Goal: Register for event/course

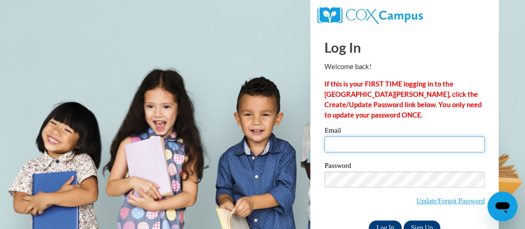
type input "[EMAIL_ADDRESS][DOMAIN_NAME]"
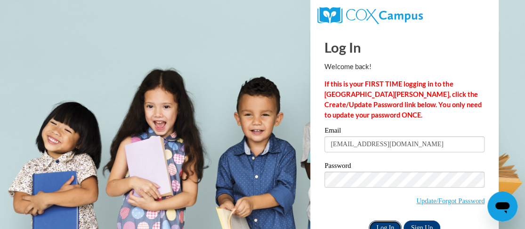
click at [380, 226] on input "Log In" at bounding box center [385, 228] width 33 height 15
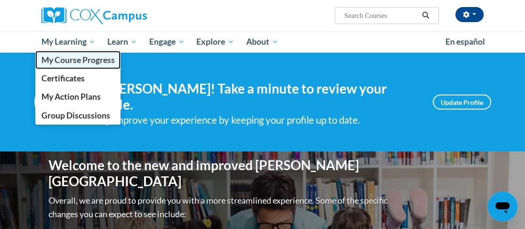
click at [86, 64] on span "My Course Progress" at bounding box center [77, 60] width 73 height 10
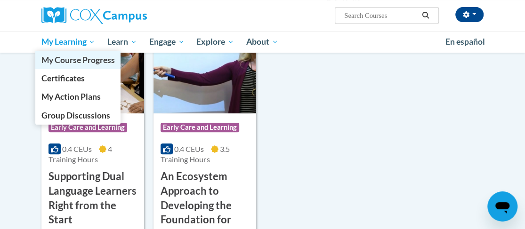
scroll to position [47, 0]
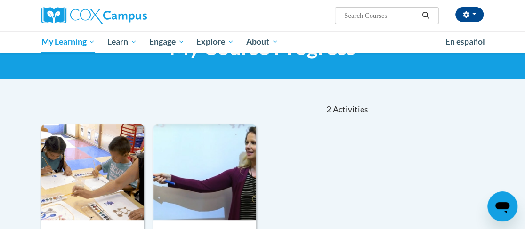
click at [354, 16] on input "Search..." at bounding box center [380, 15] width 75 height 11
paste input "Transforming Story Time"
type input "Transforming Story Time"
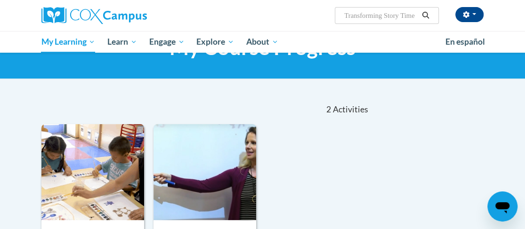
click at [426, 13] on icon "Search" at bounding box center [425, 15] width 8 height 7
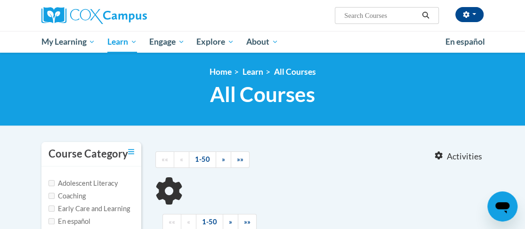
type input "Transforming Story Time"
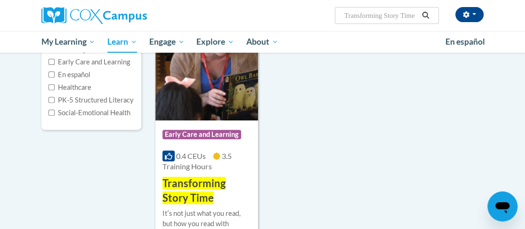
scroll to position [141, 0]
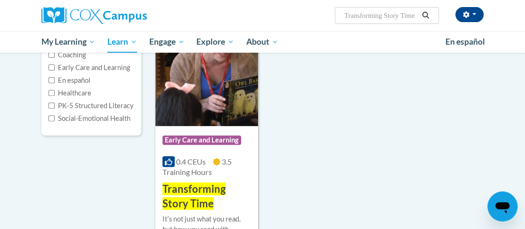
click at [197, 190] on span "Transforming Story Time" at bounding box center [193, 196] width 63 height 27
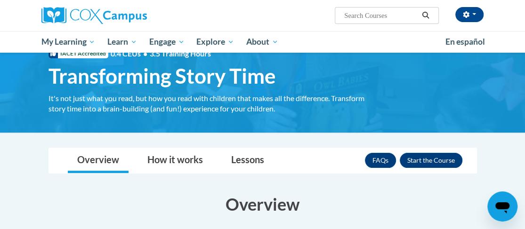
scroll to position [47, 0]
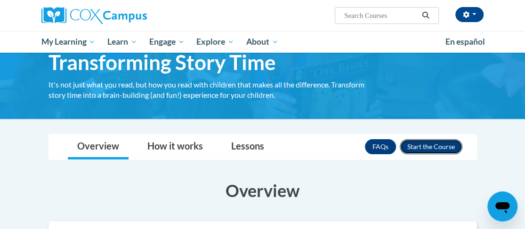
click at [437, 147] on button "Enroll" at bounding box center [431, 146] width 63 height 15
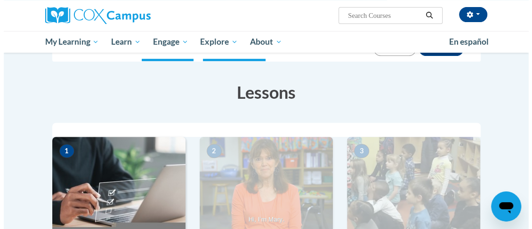
scroll to position [235, 0]
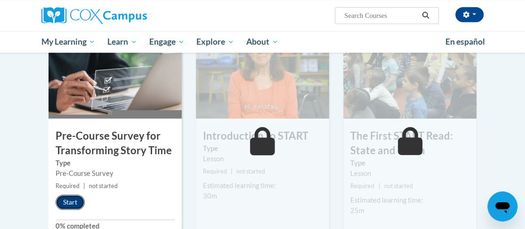
click at [79, 204] on button "Start" at bounding box center [70, 202] width 29 height 15
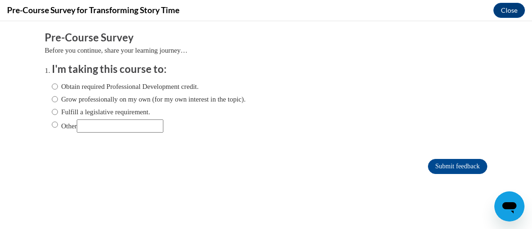
scroll to position [0, 0]
click at [52, 80] on div "Obtain required Professional Development credit. Grow professionally on my own …" at bounding box center [149, 107] width 194 height 61
click at [52, 86] on input "Obtain required Professional Development credit." at bounding box center [55, 86] width 6 height 10
radio input "true"
click at [432, 171] on input "Submit feedback" at bounding box center [457, 166] width 59 height 15
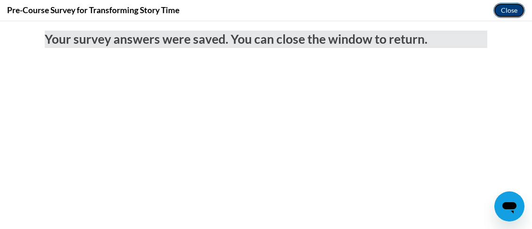
click at [517, 11] on button "Close" at bounding box center [509, 10] width 32 height 15
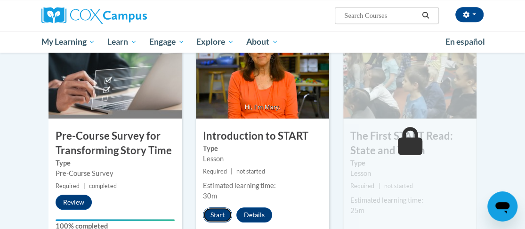
click at [213, 212] on button "Start" at bounding box center [217, 215] width 29 height 15
